Goal: Find specific page/section: Find specific page/section

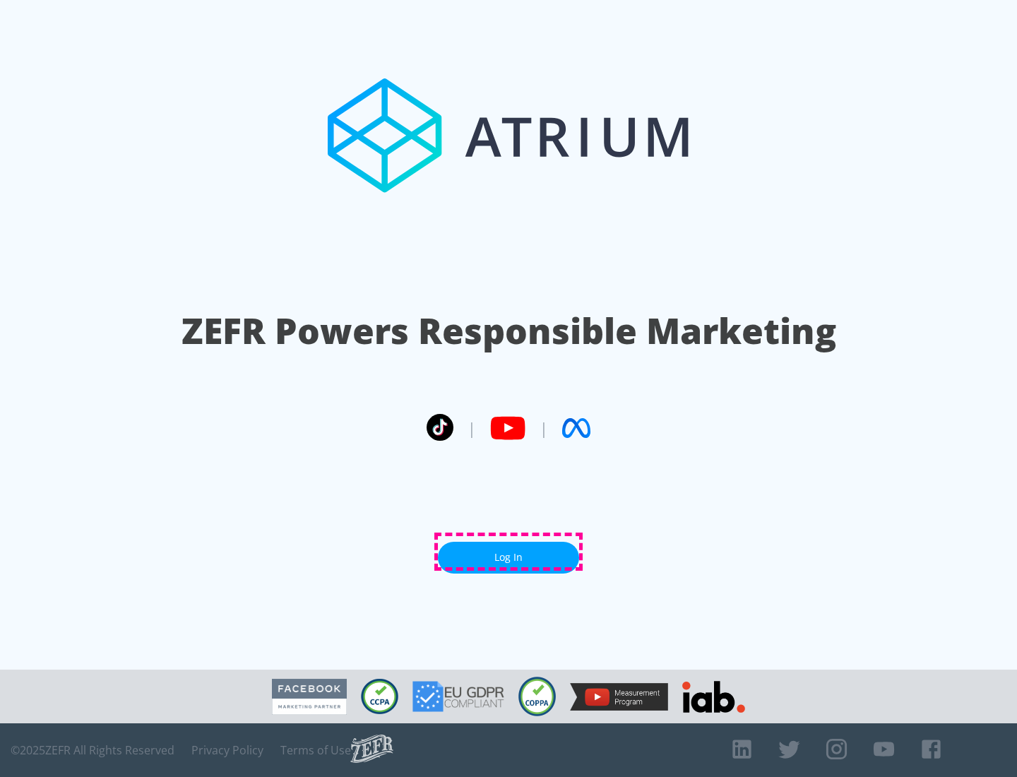
click at [509, 552] on link "Log In" at bounding box center [508, 558] width 141 height 32
